Goal: Task Accomplishment & Management: Use online tool/utility

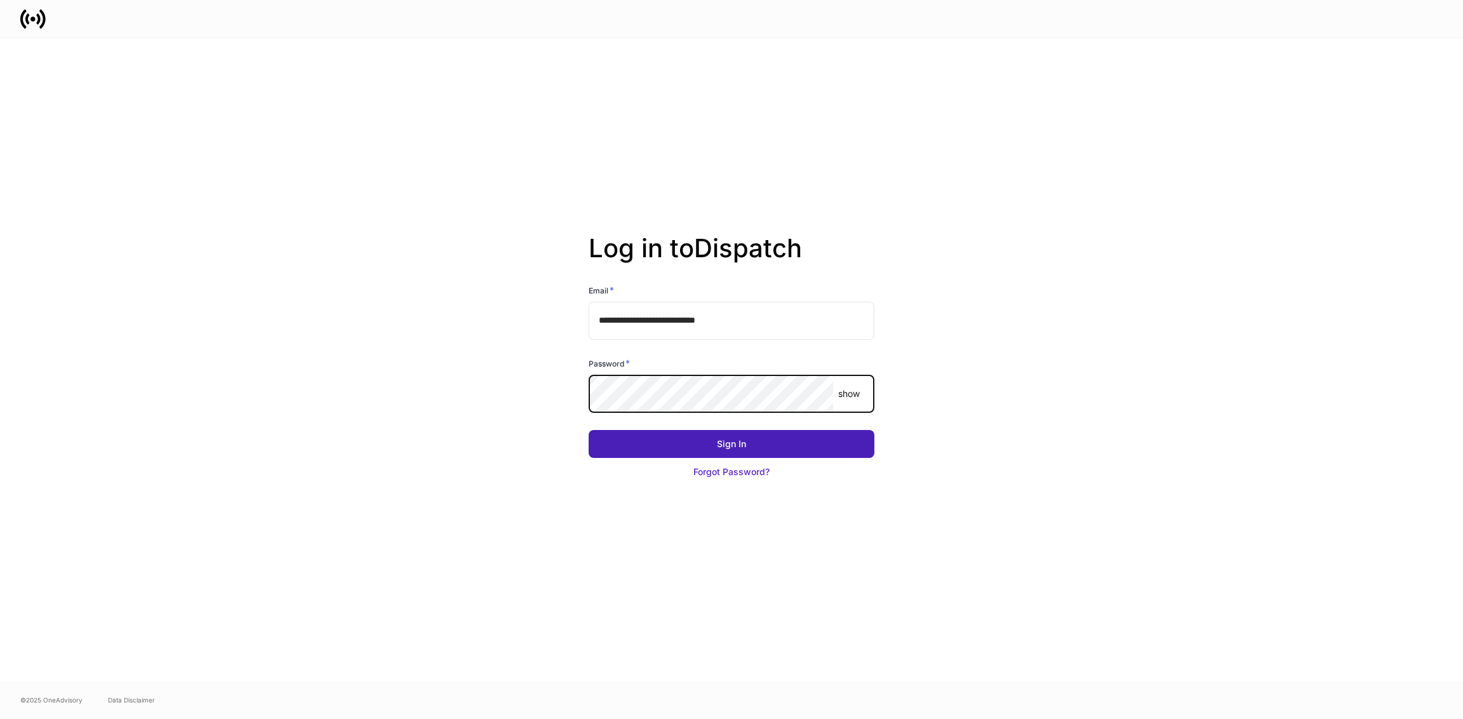
click at [711, 441] on button "Sign In" at bounding box center [732, 444] width 286 height 28
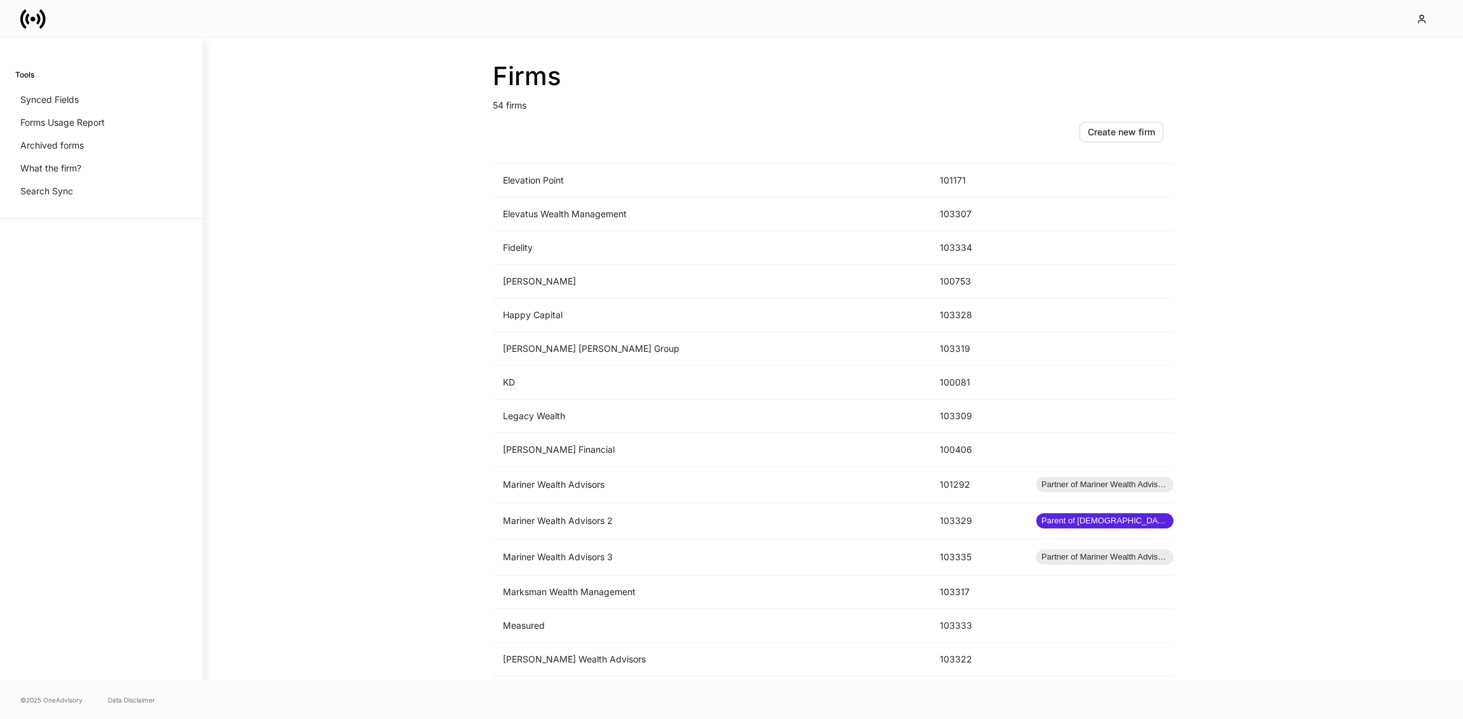
scroll to position [832, 0]
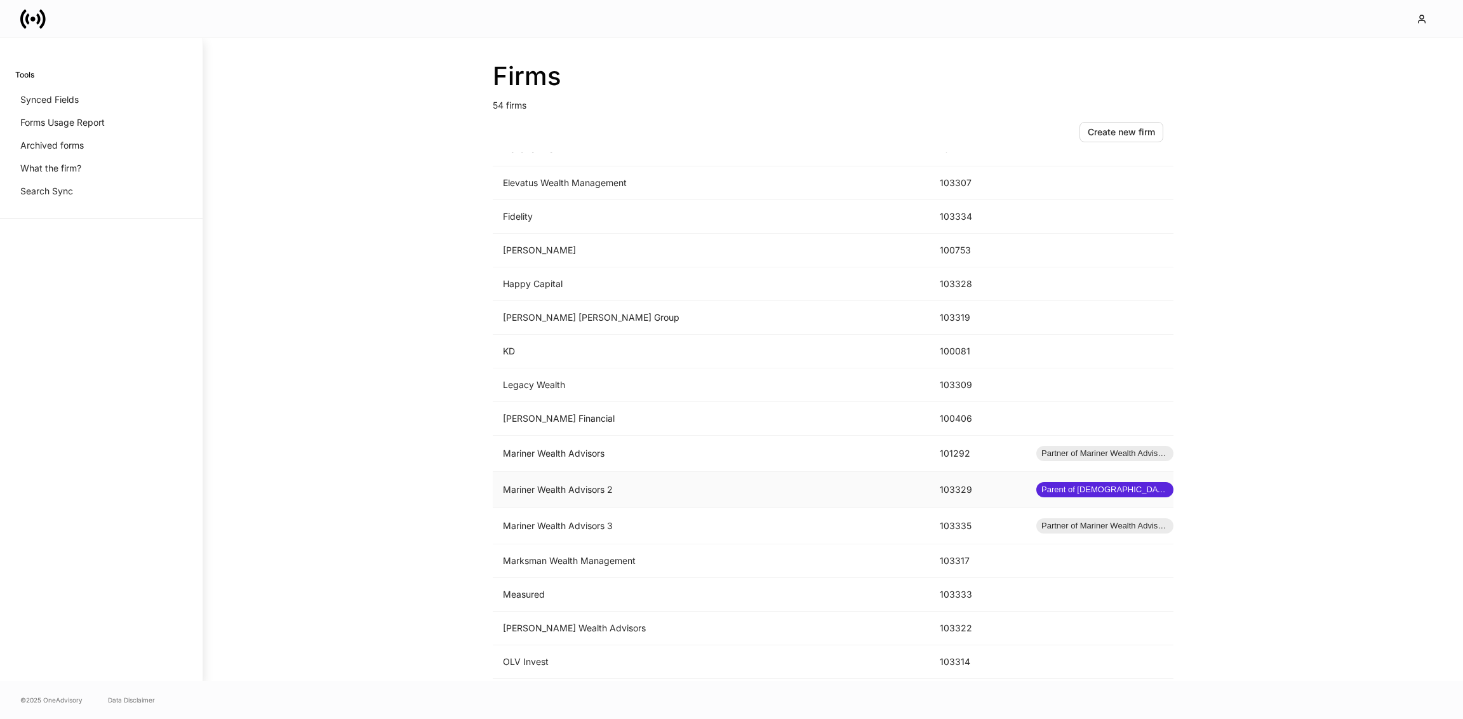
click at [595, 476] on td "Mariner Wealth Advisors 2" at bounding box center [711, 490] width 437 height 36
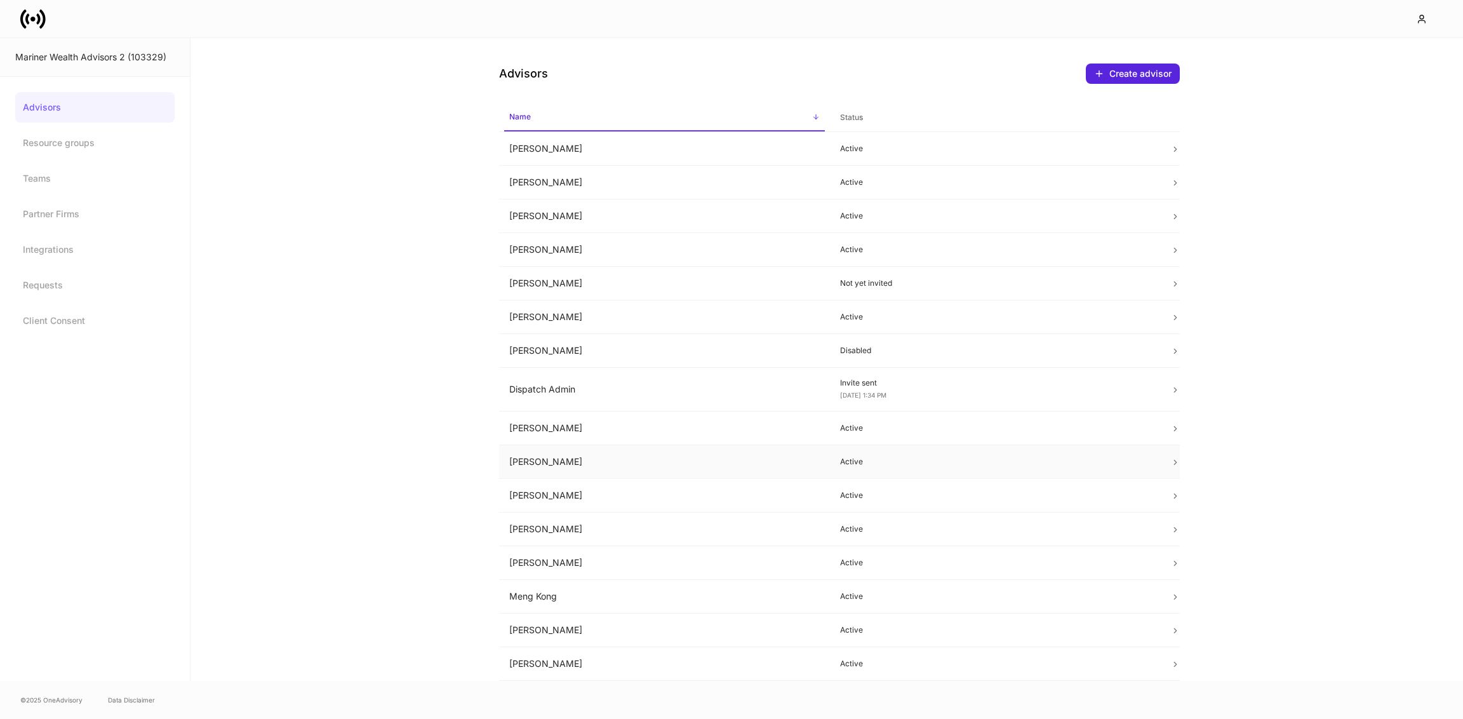
scroll to position [97, 0]
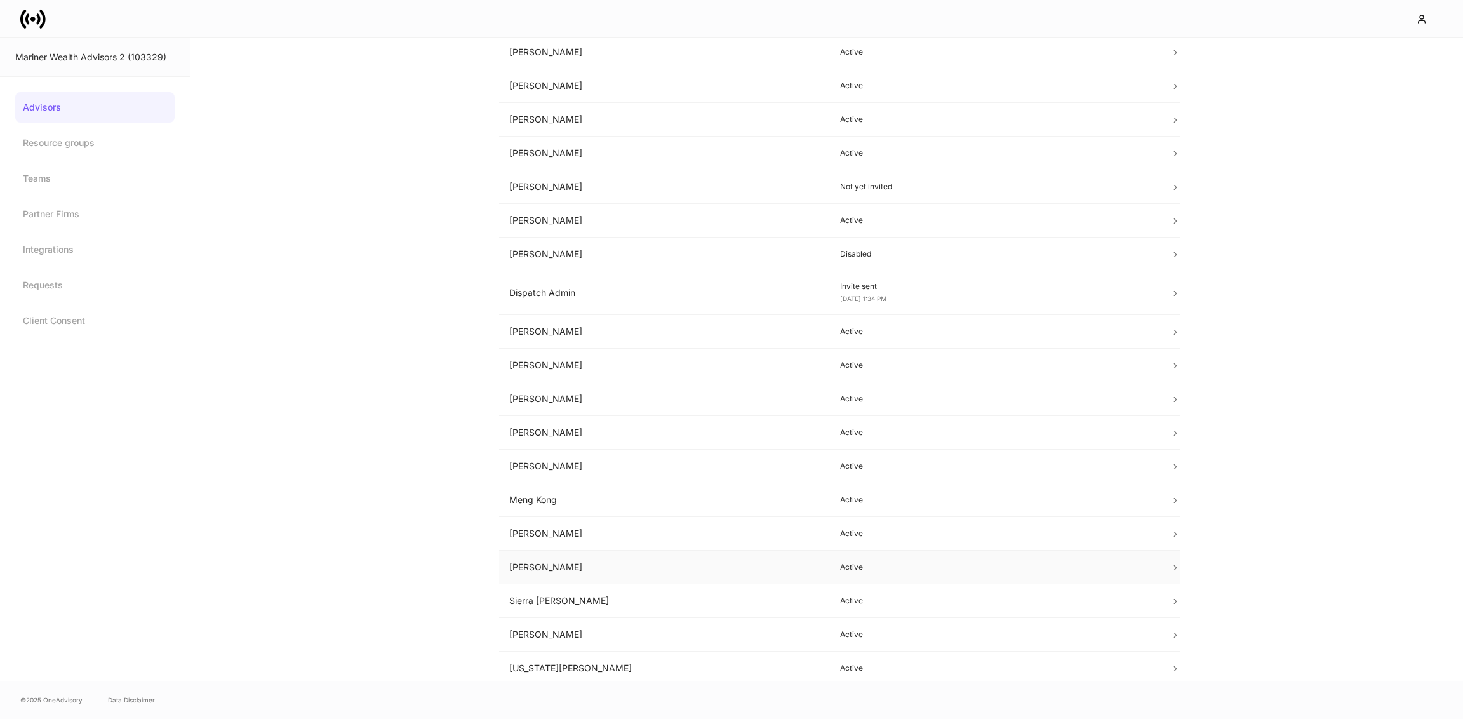
click at [567, 572] on td "[PERSON_NAME]" at bounding box center [664, 568] width 331 height 34
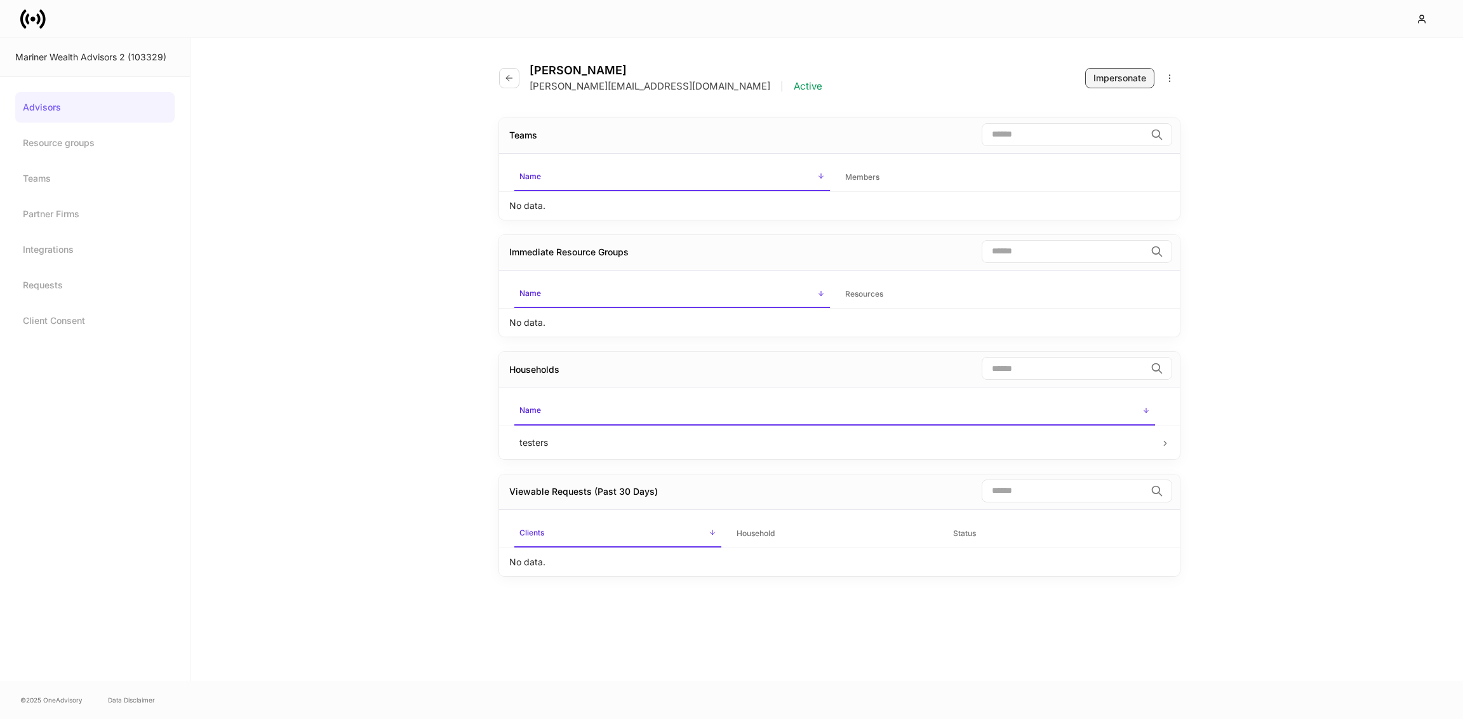
click at [1109, 85] on button "Impersonate" at bounding box center [1119, 78] width 69 height 20
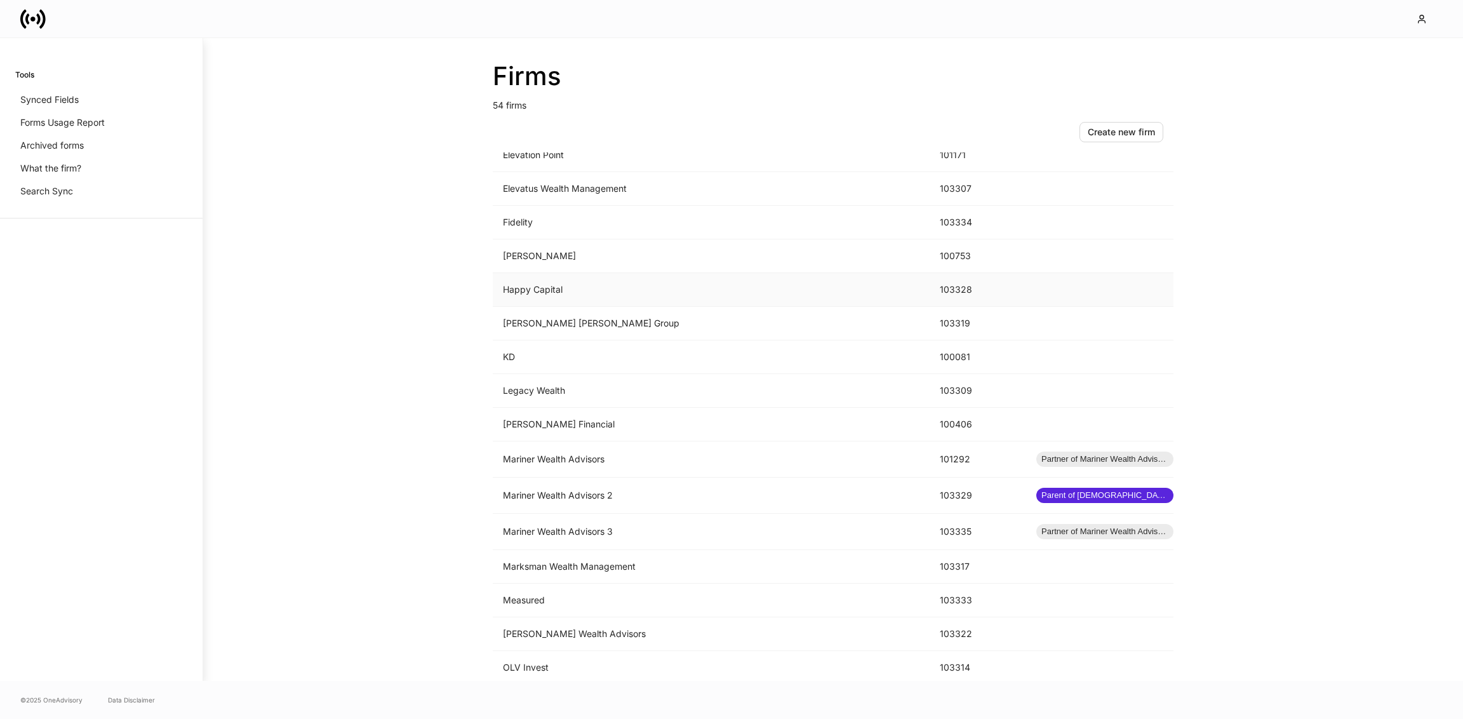
scroll to position [847, 0]
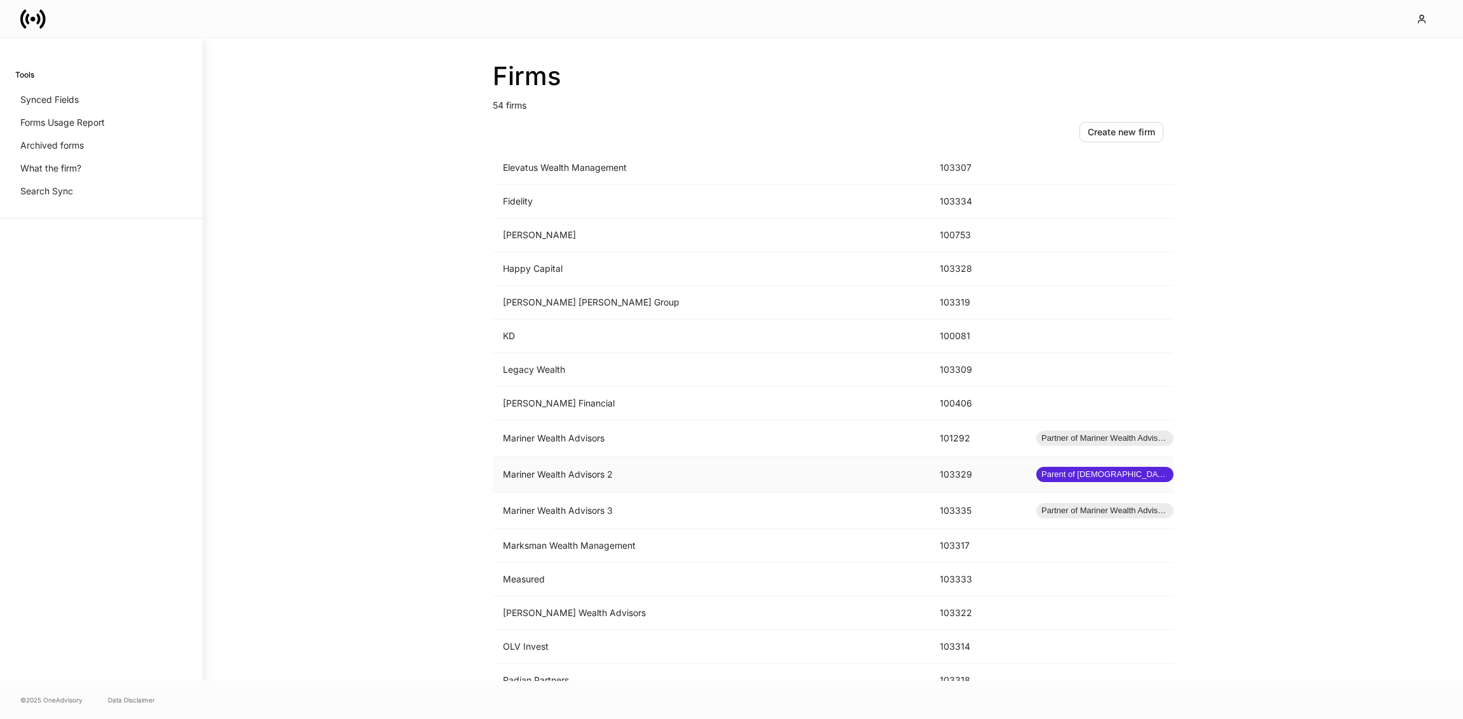
click at [743, 460] on td "Mariner Wealth Advisors 2" at bounding box center [711, 475] width 437 height 36
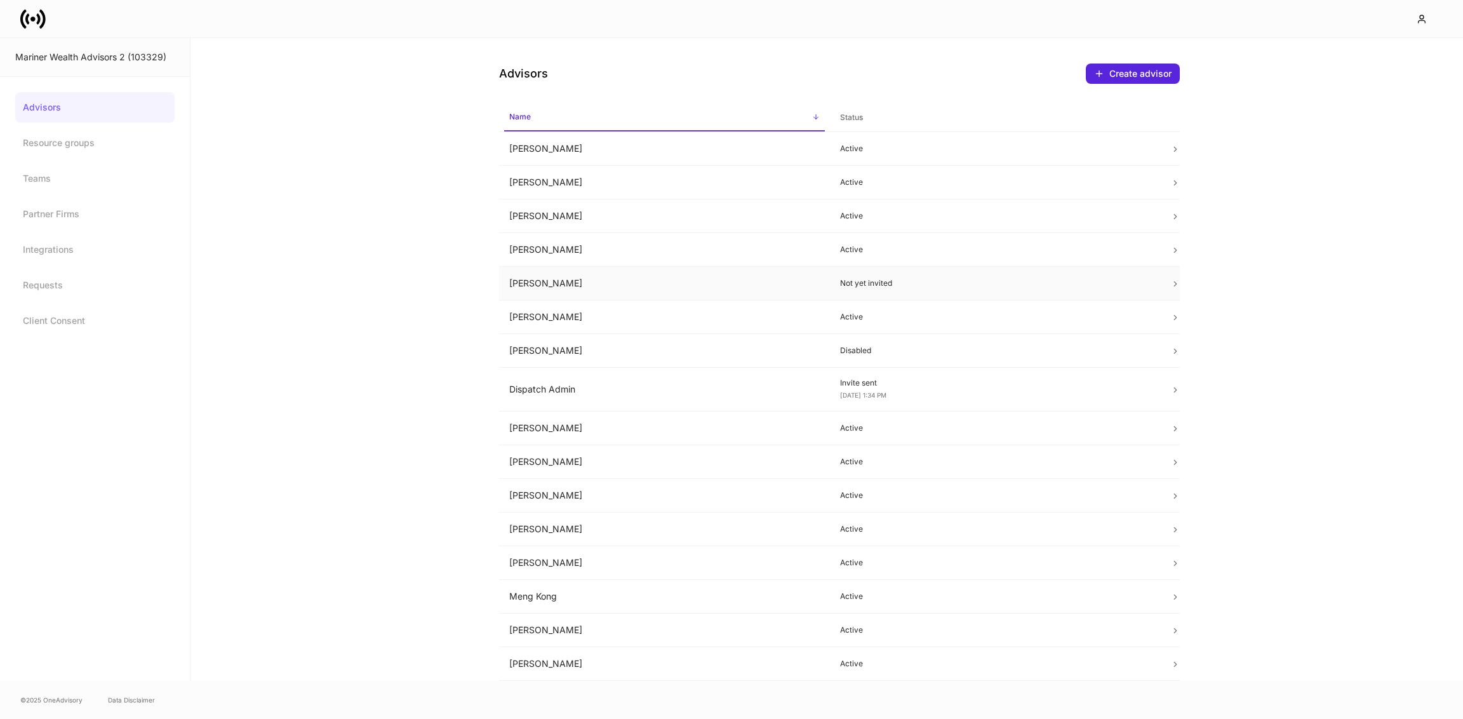
scroll to position [97, 0]
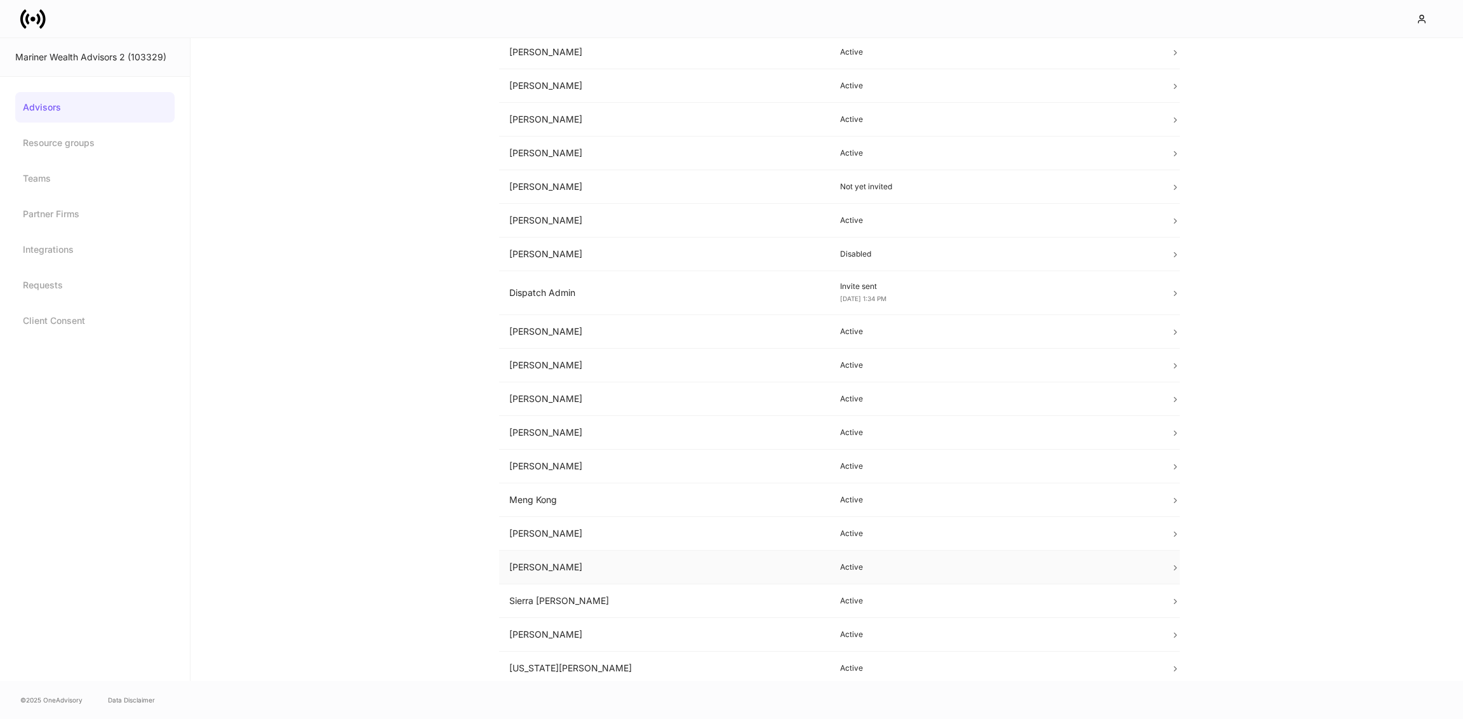
click at [588, 566] on td "[PERSON_NAME]" at bounding box center [664, 568] width 331 height 34
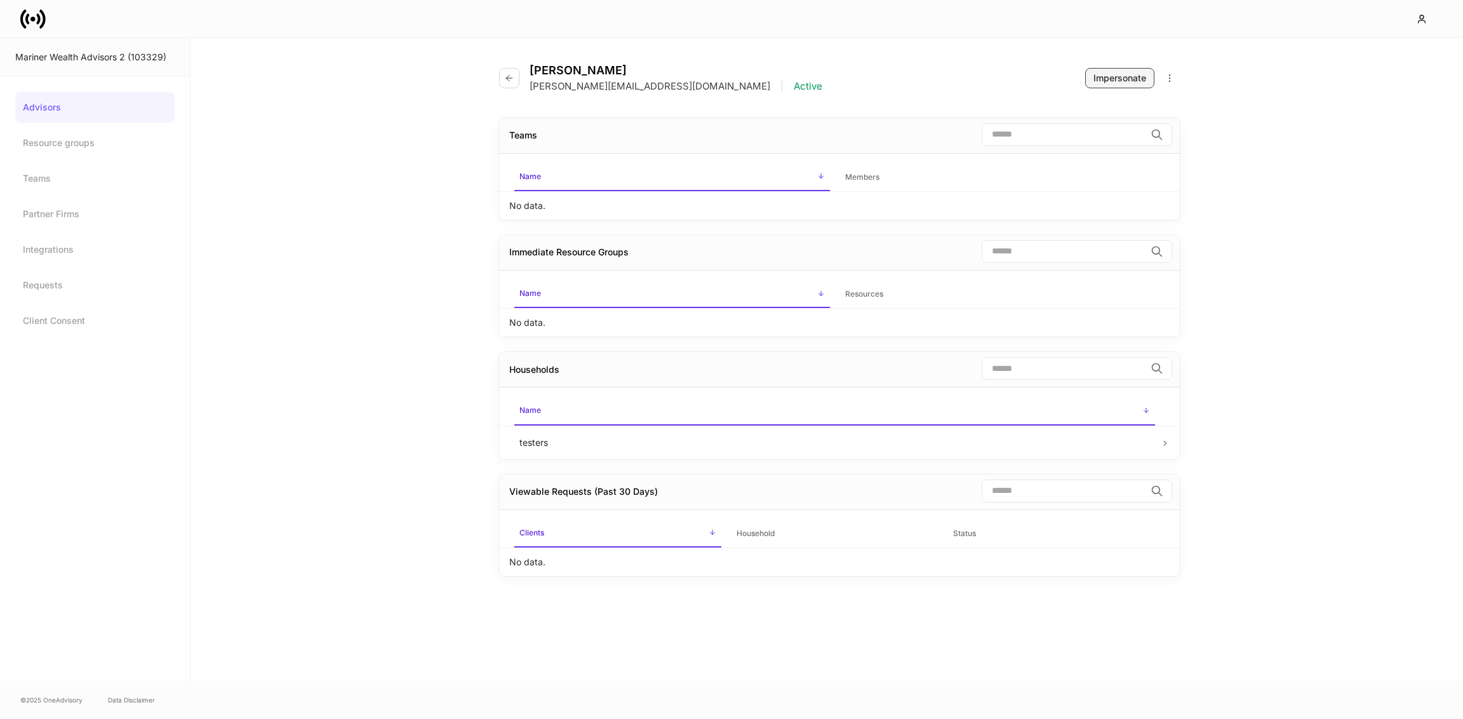
click at [1120, 81] on div "Impersonate" at bounding box center [1120, 78] width 53 height 13
